Goal: Check status: Check status

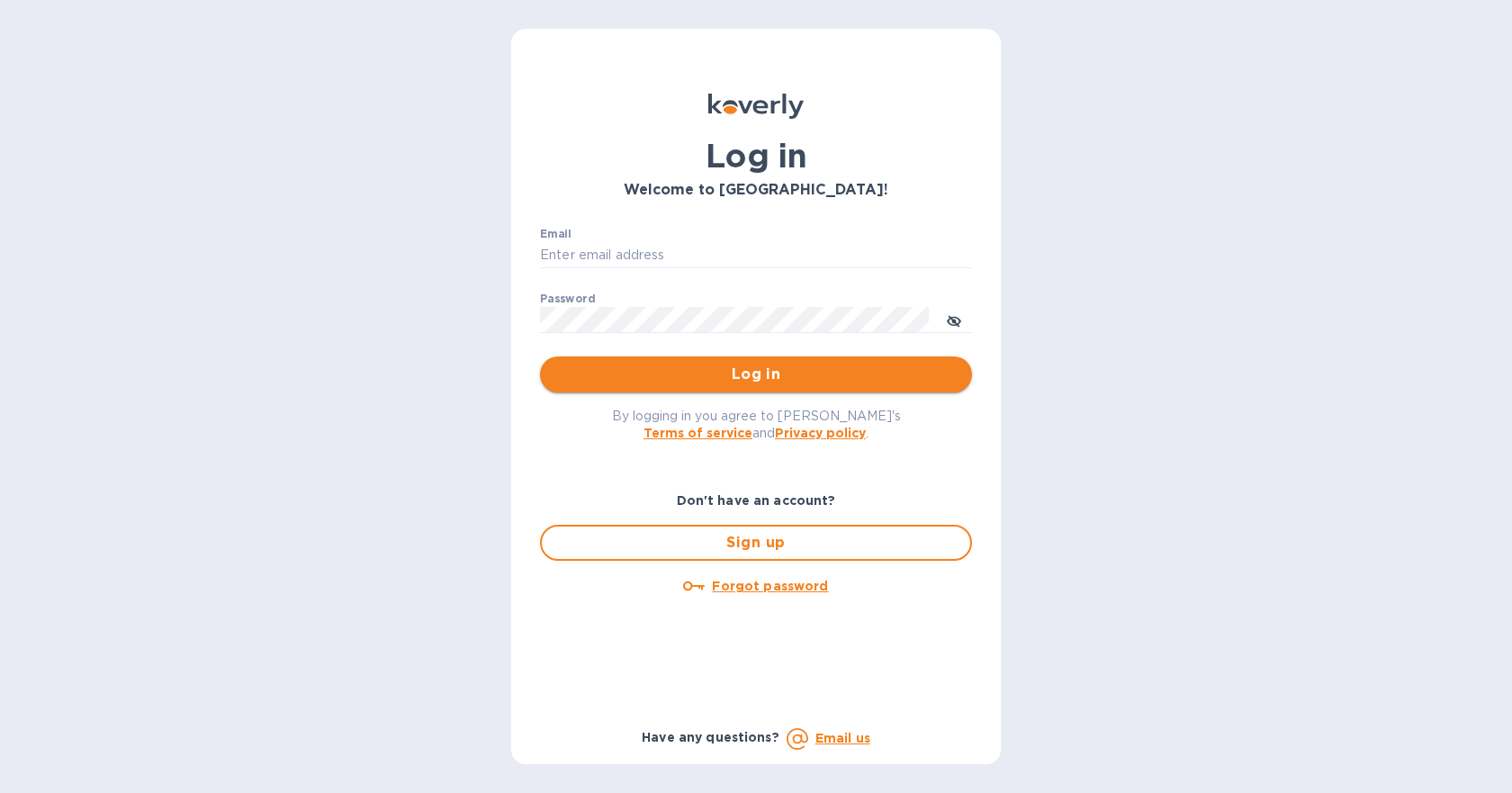
type input "MSMITH@CARGOBROKERS.COM"
click at [686, 369] on span "Log in" at bounding box center [755, 374] width 403 height 21
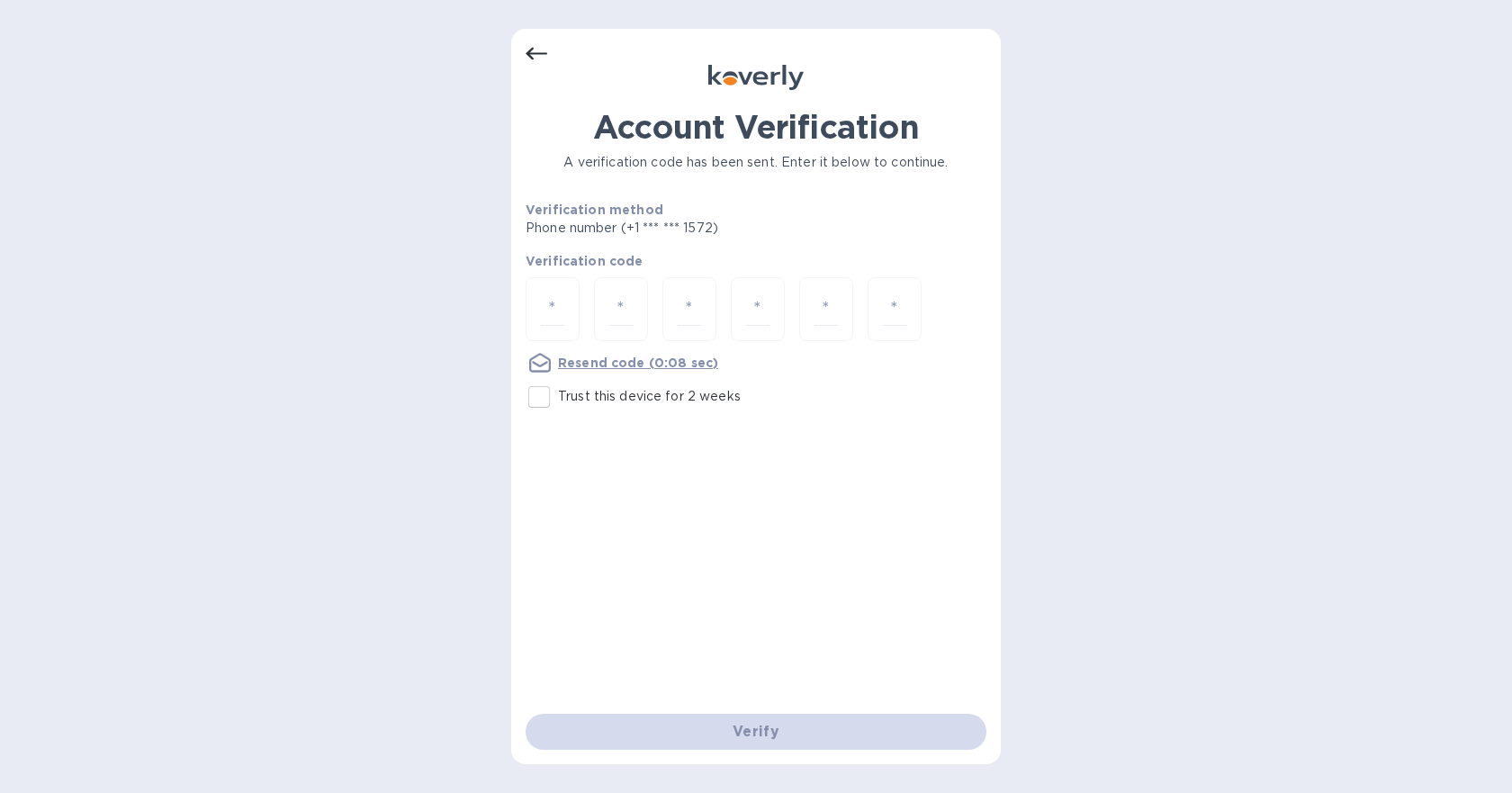
click at [540, 398] on input "Trust this device for 2 weeks" at bounding box center [538, 396] width 38 height 38
checkbox input "true"
click at [560, 298] on input "number" at bounding box center [553, 309] width 23 height 33
type input "3"
type input "5"
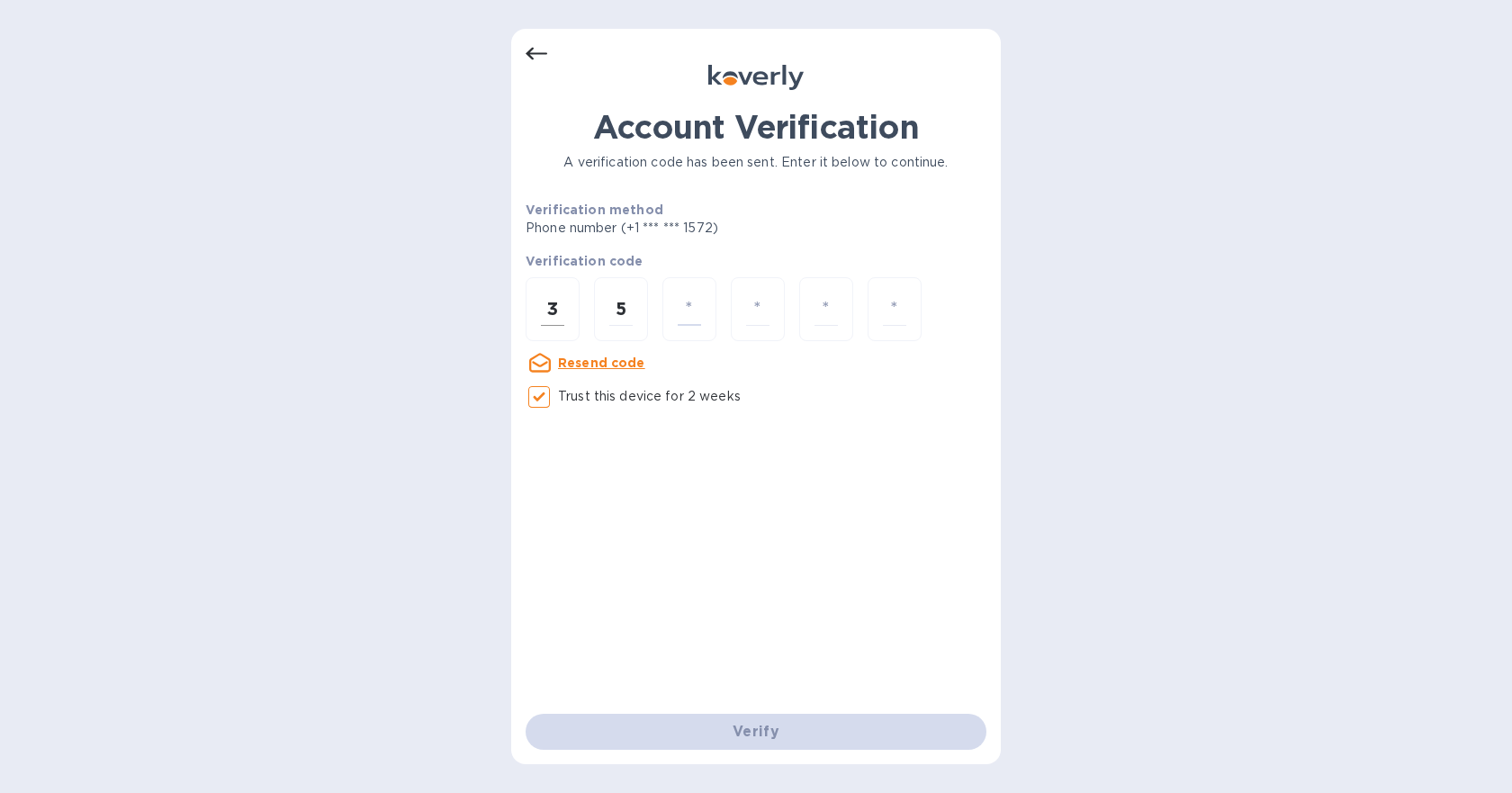
type input "6"
type input "9"
type input "3"
type input "2"
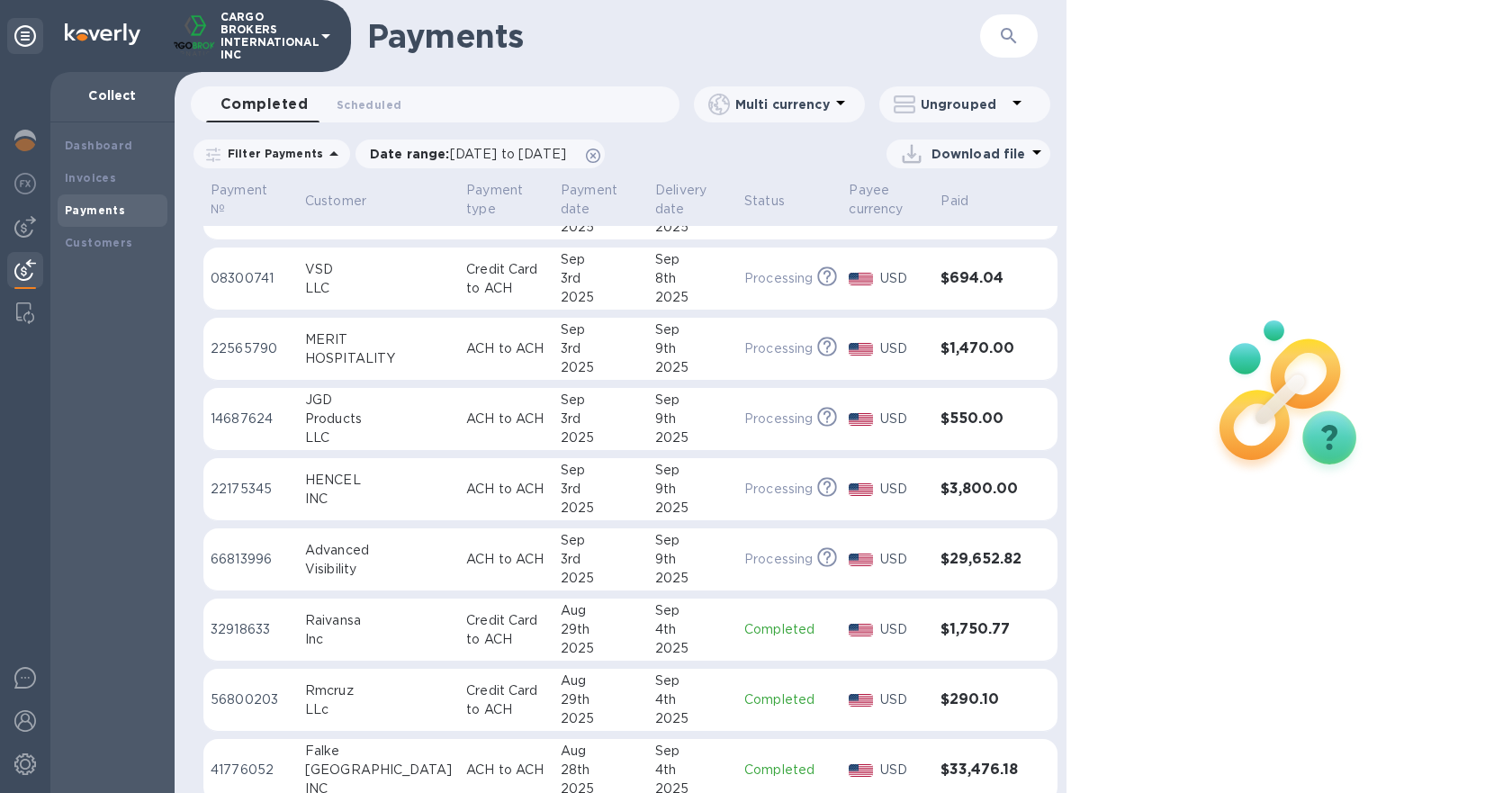
scroll to position [74, 0]
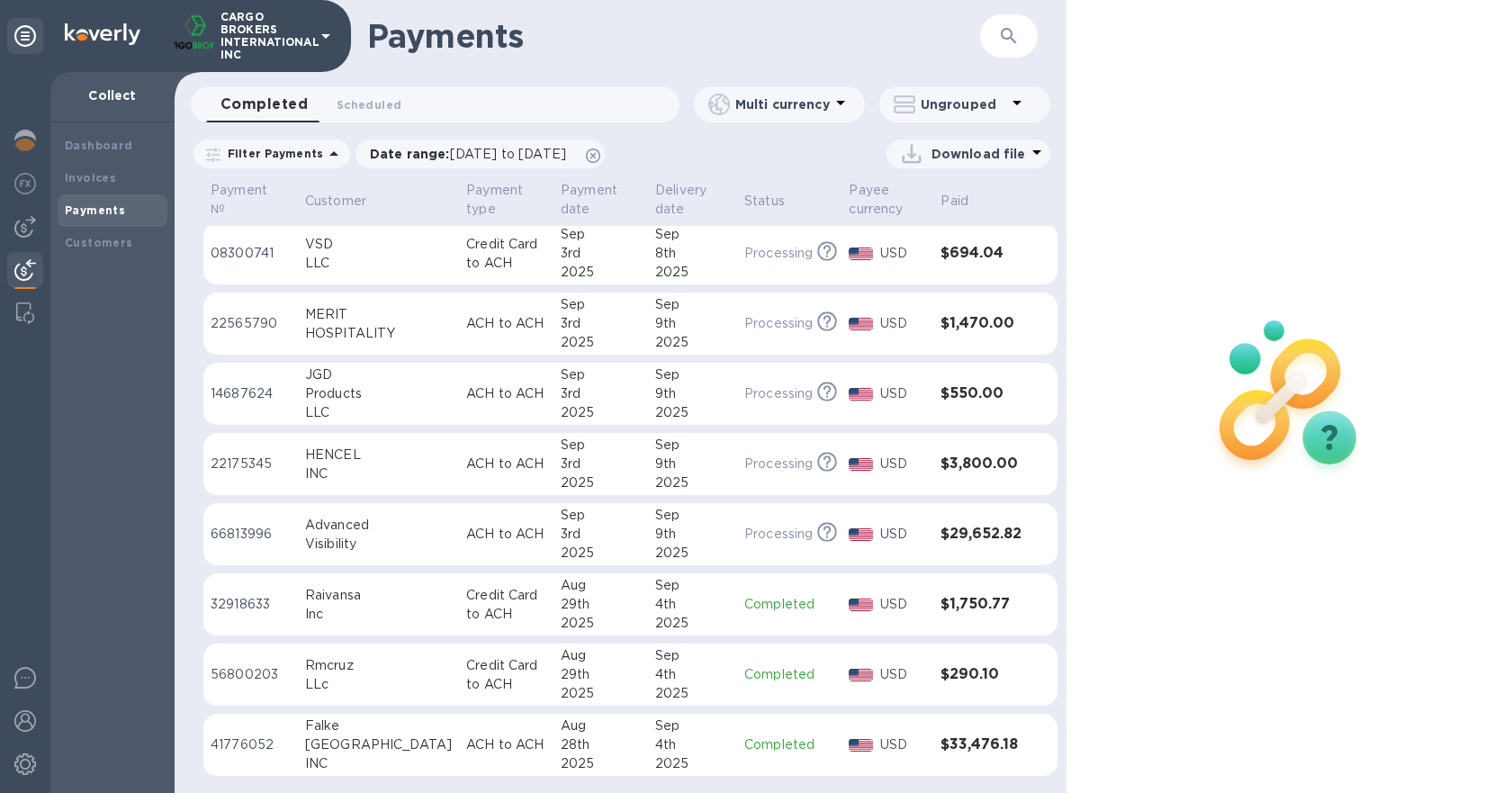
click at [1119, 110] on div at bounding box center [1289, 396] width 445 height 793
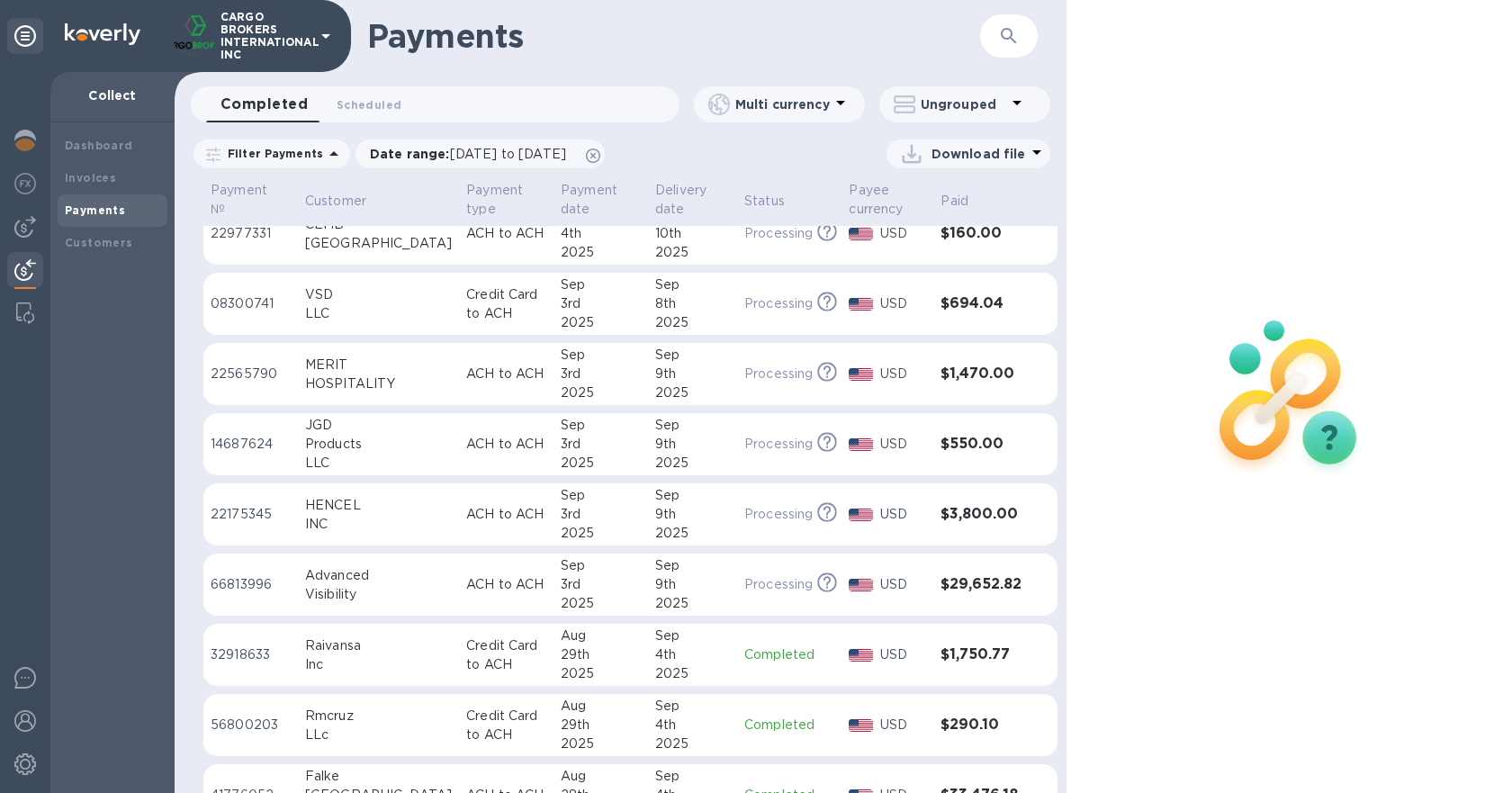
scroll to position [0, 0]
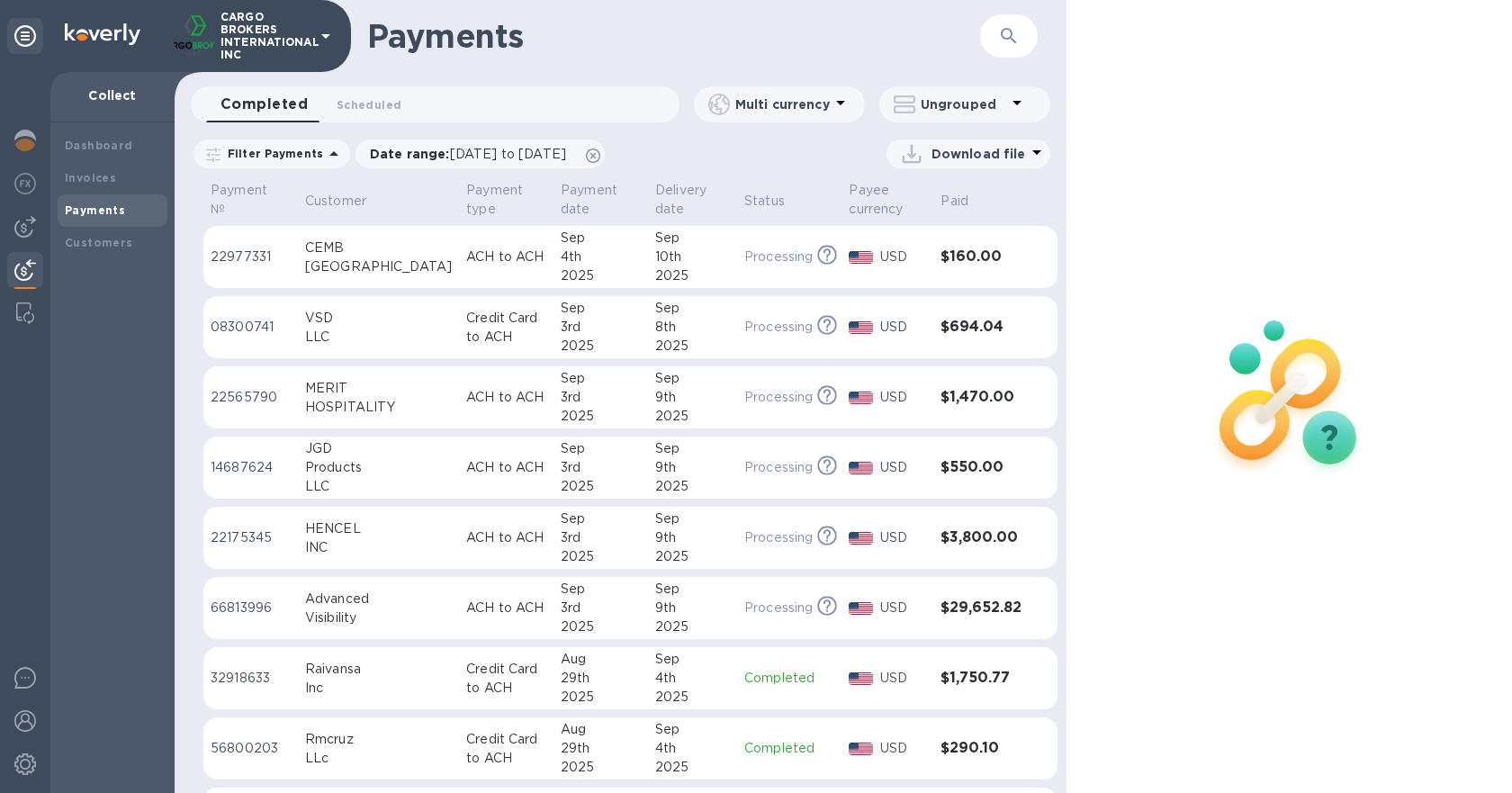
click at [655, 274] on div "2025" at bounding box center [692, 275] width 75 height 18
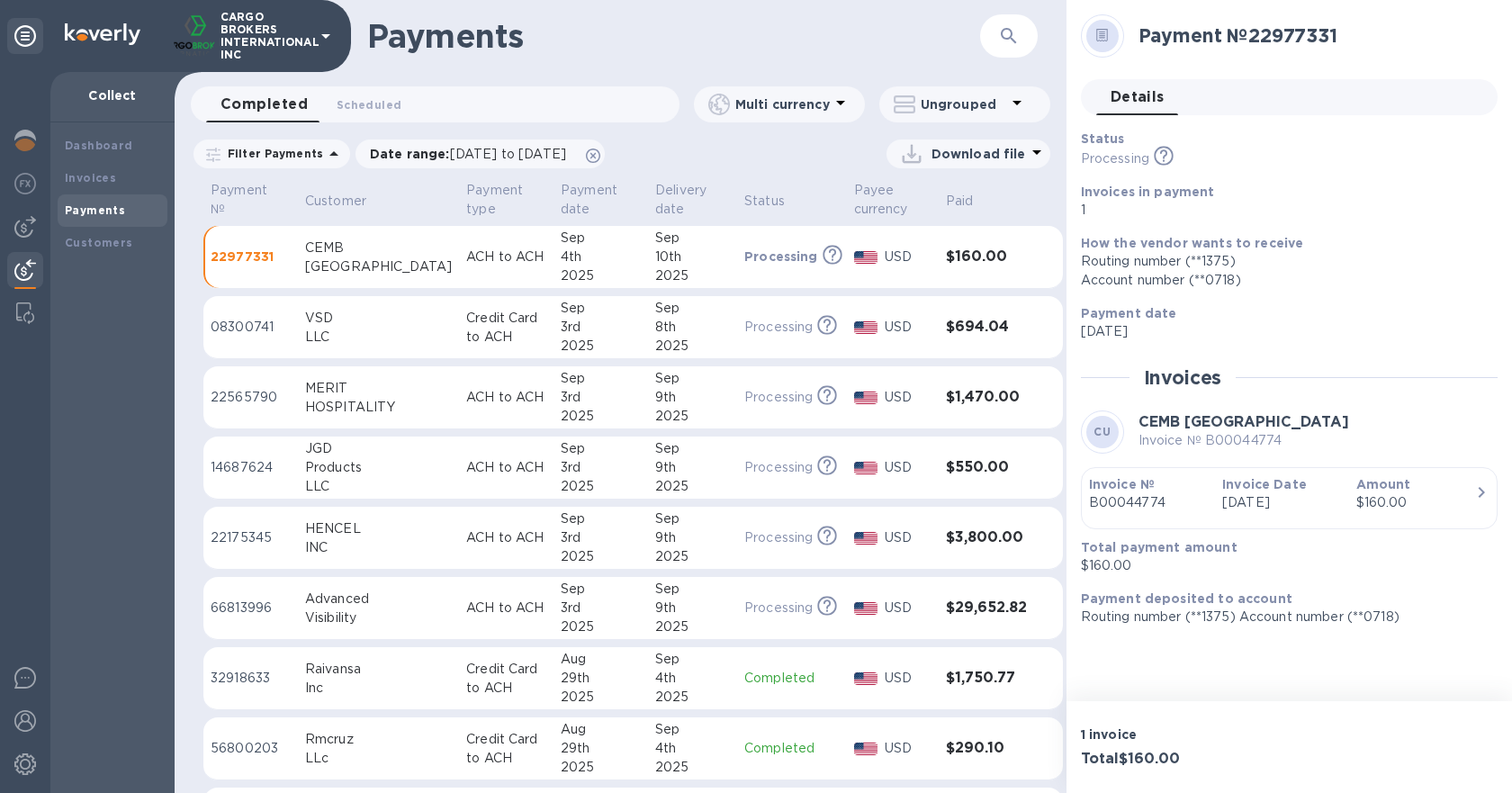
click at [655, 305] on div "Sep" at bounding box center [692, 307] width 75 height 18
click at [655, 401] on div "9th" at bounding box center [692, 396] width 75 height 18
click at [655, 447] on div "Sep" at bounding box center [692, 448] width 75 height 18
click at [574, 531] on div "3rd" at bounding box center [601, 537] width 80 height 18
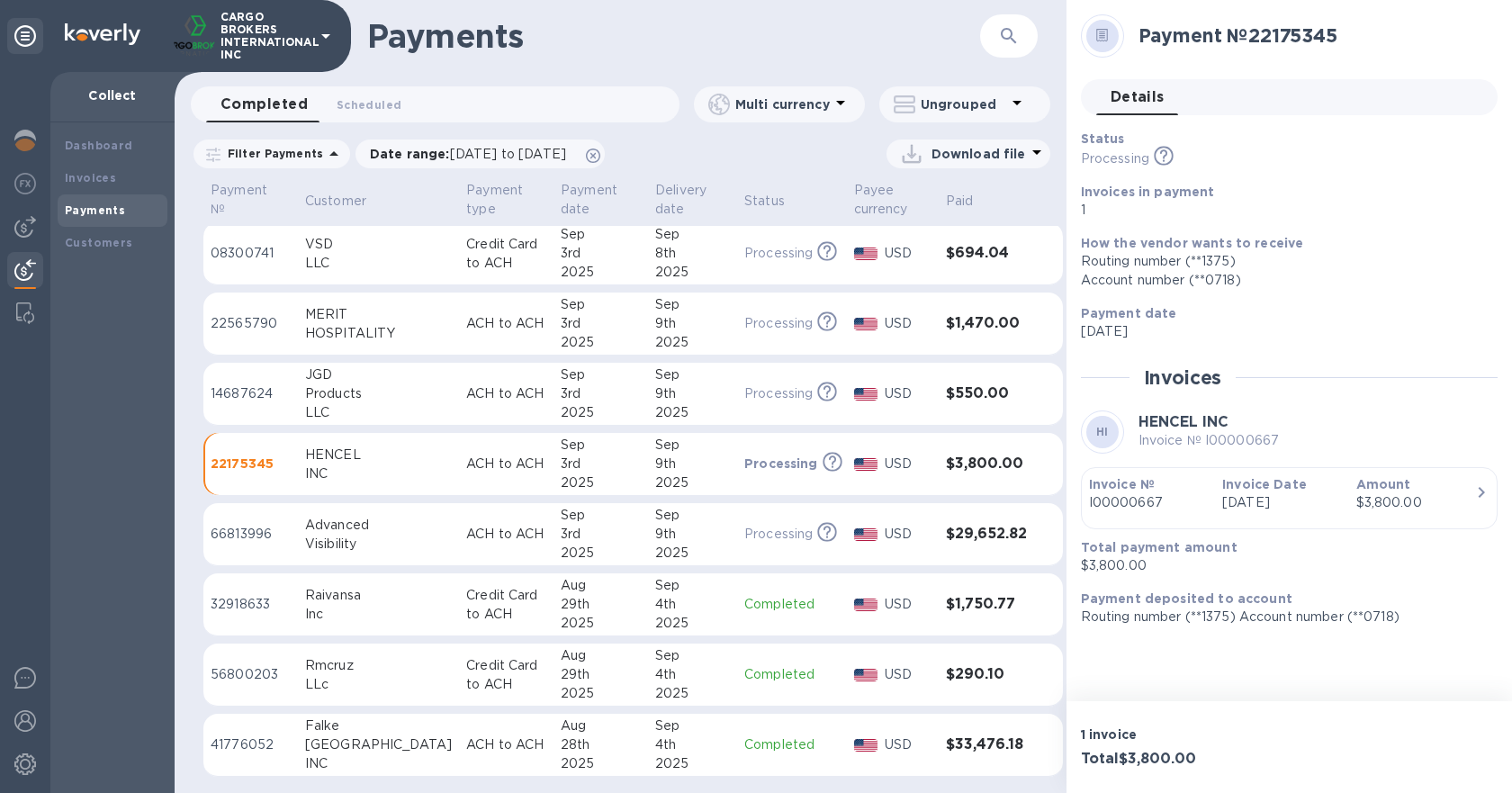
click at [675, 639] on table "Payment № Customer Payment type Payment date Delivery date Status Payee currenc…" at bounding box center [633, 448] width 859 height 688
click at [673, 654] on div "Sep" at bounding box center [692, 655] width 75 height 18
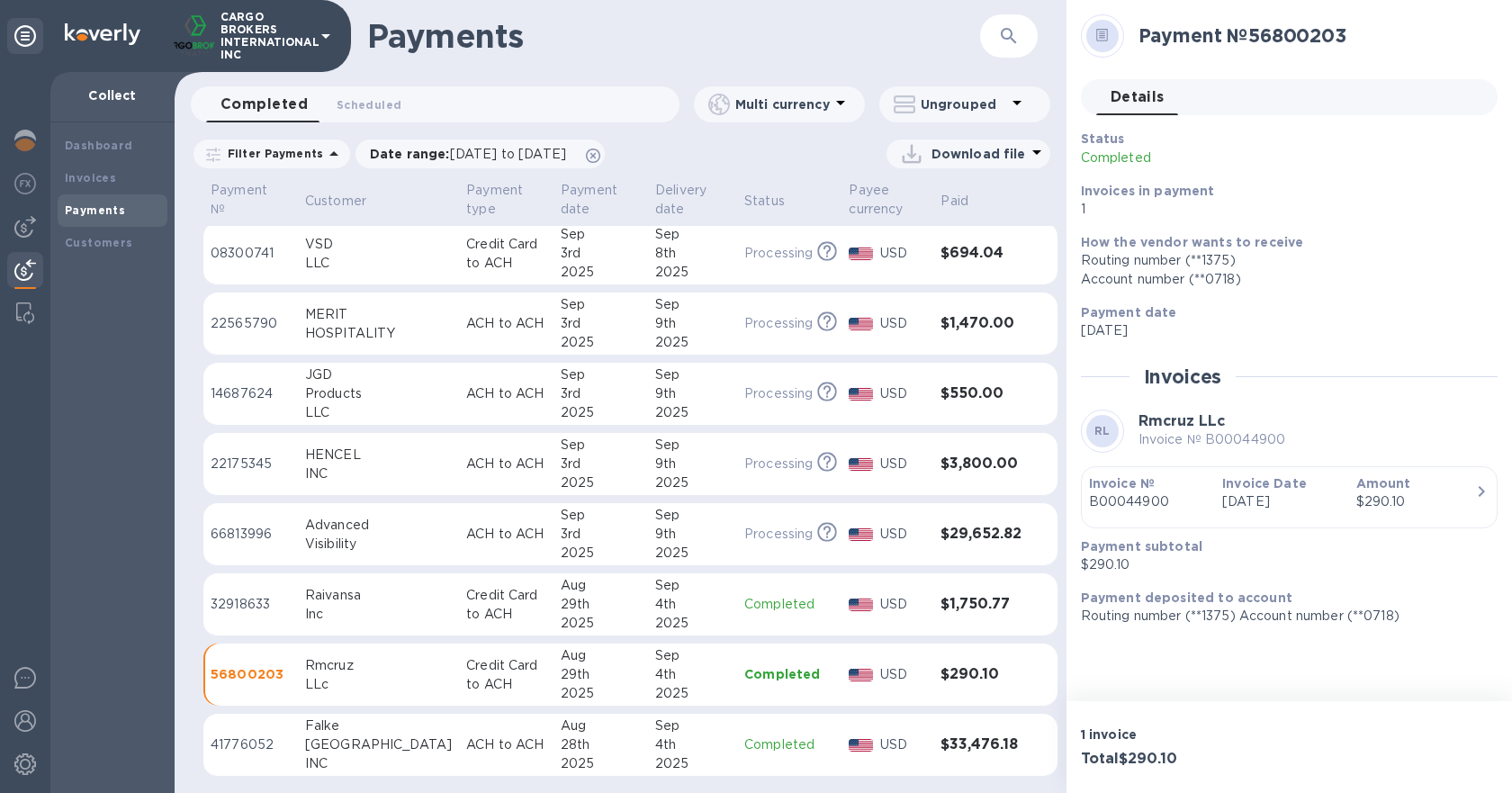
click at [1105, 34] on icon at bounding box center [1102, 33] width 6 height 1
click at [1109, 431] on b "RL" at bounding box center [1102, 431] width 17 height 14
click at [1174, 505] on p "B00044900" at bounding box center [1149, 501] width 119 height 18
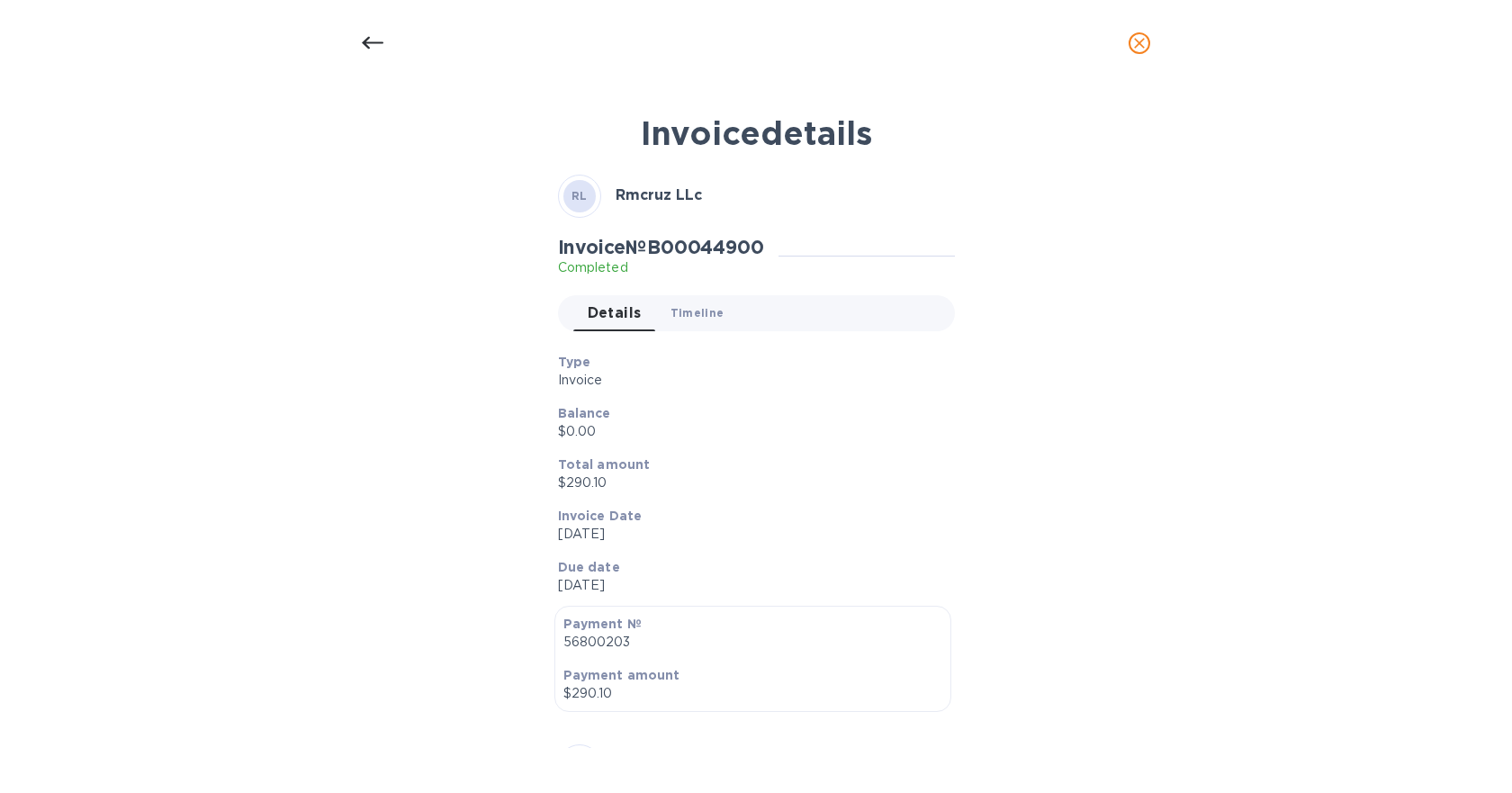
click at [688, 302] on button "Timeline 0" at bounding box center [697, 313] width 83 height 36
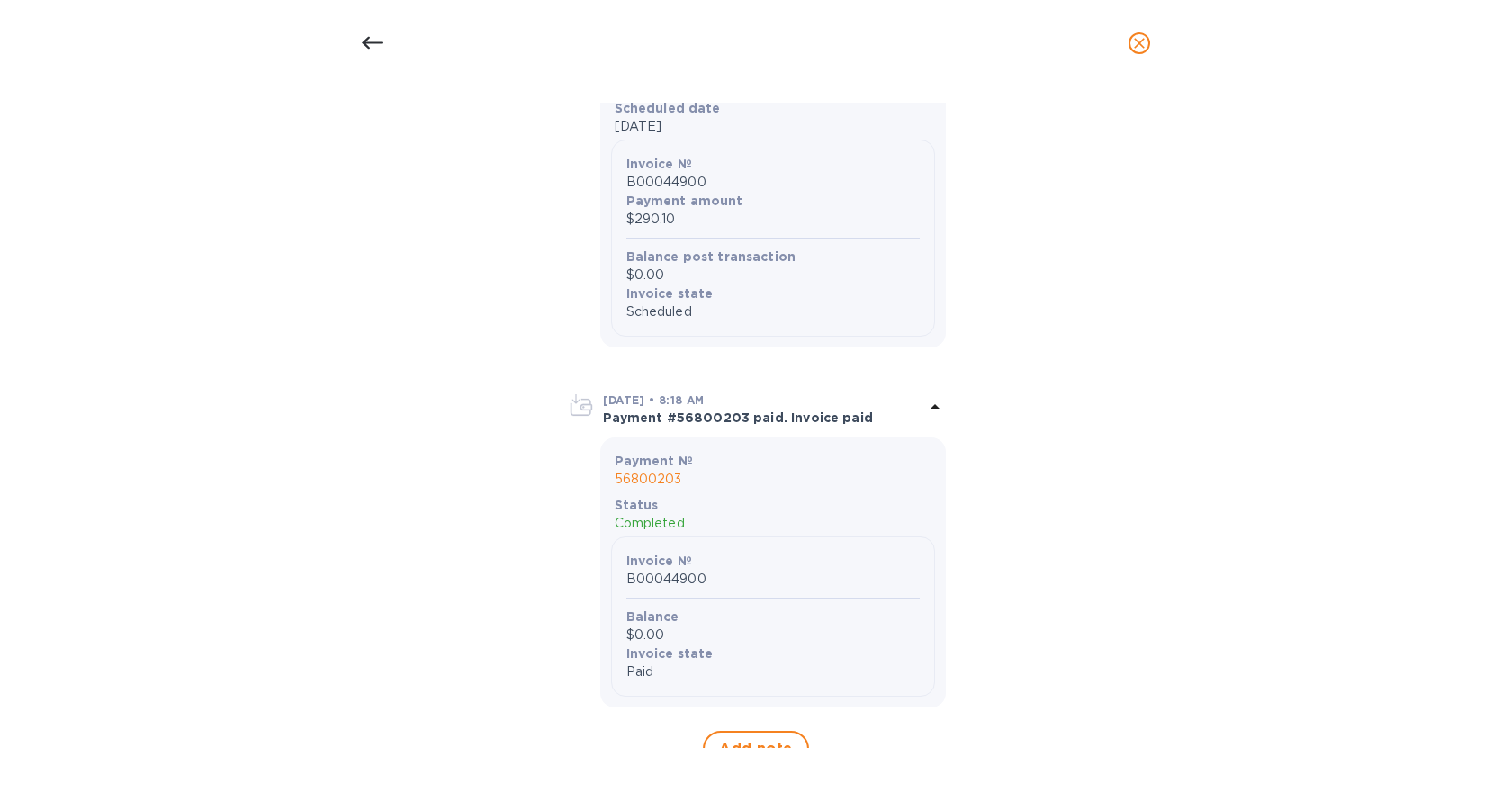
scroll to position [833, 0]
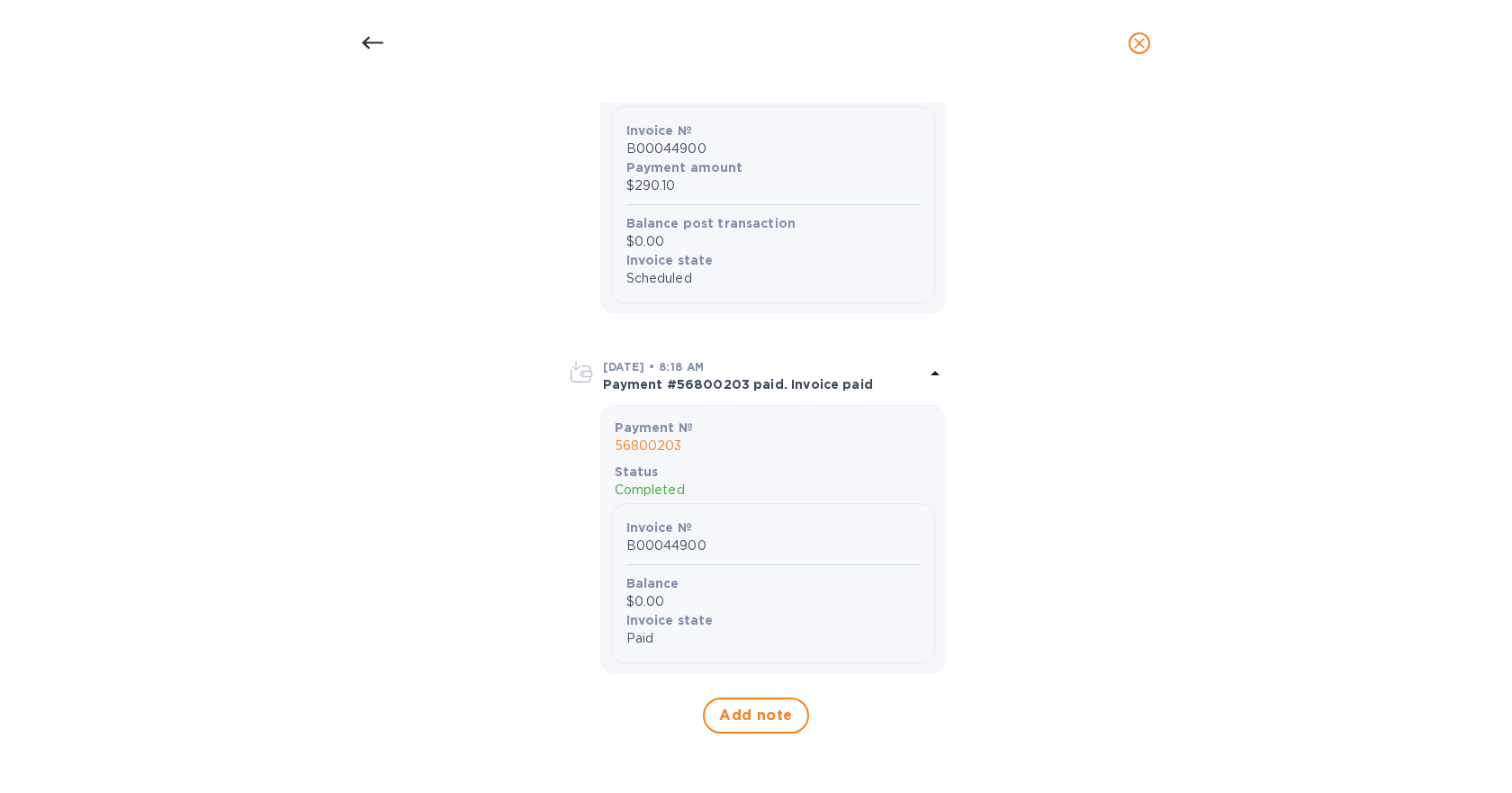
click at [369, 51] on icon at bounding box center [372, 43] width 21 height 21
